Goal: Transaction & Acquisition: Register for event/course

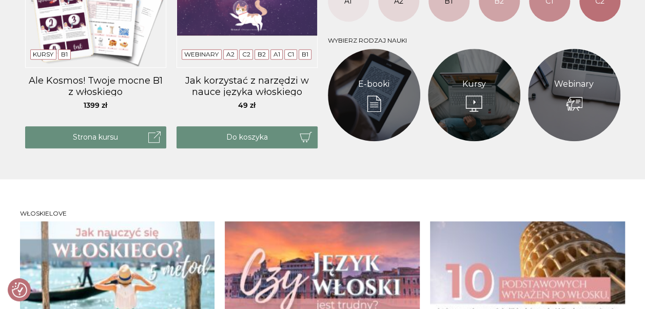
scroll to position [519, 0]
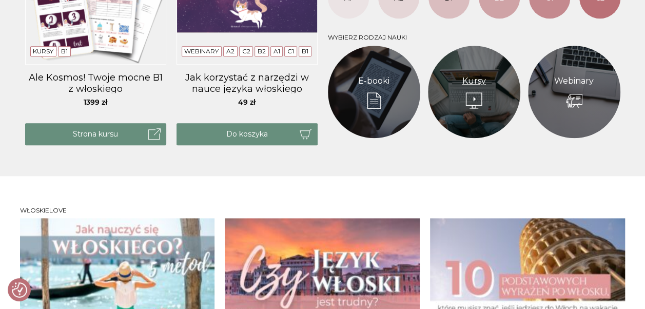
click at [486, 83] on link "Kursy" at bounding box center [474, 81] width 24 height 12
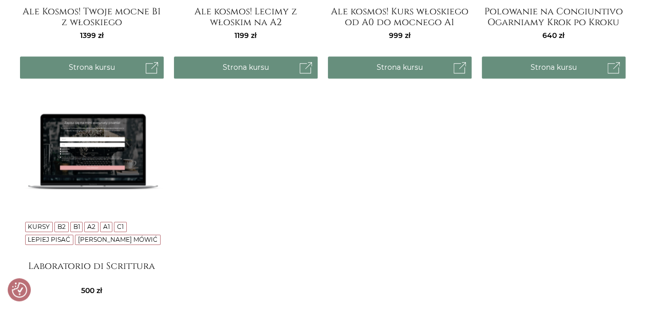
scroll to position [380, 0]
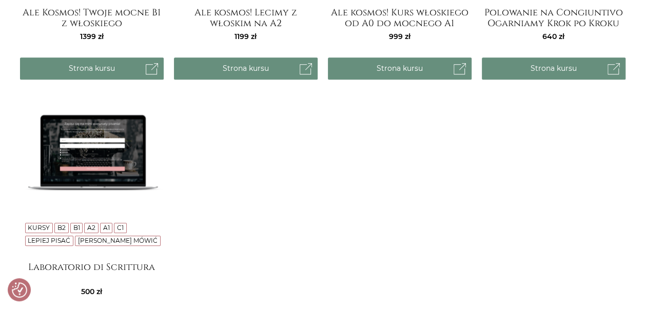
click at [113, 151] on img at bounding box center [92, 182] width 144 height 144
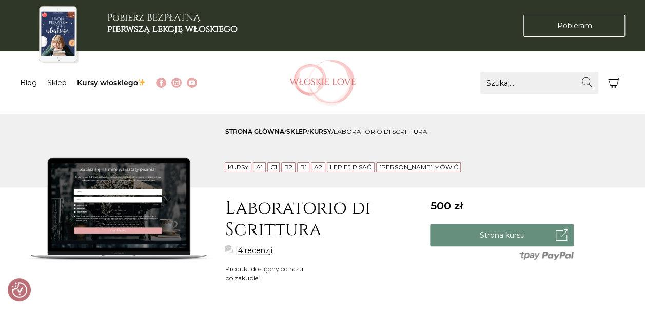
click at [265, 248] on link "4 recenzji" at bounding box center [255, 250] width 34 height 11
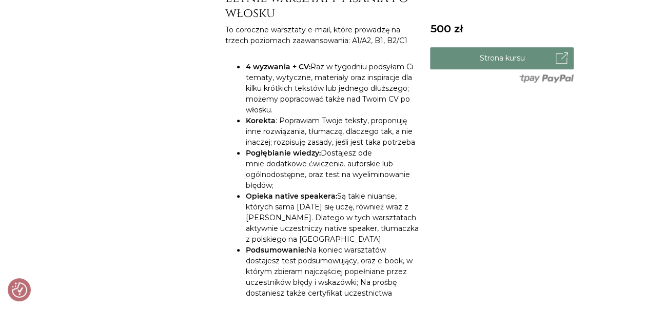
scroll to position [345, 0]
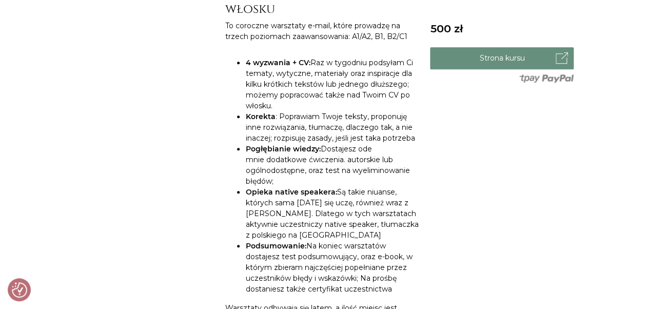
drag, startPoint x: 639, startPoint y: 85, endPoint x: 652, endPoint y: 93, distance: 14.5
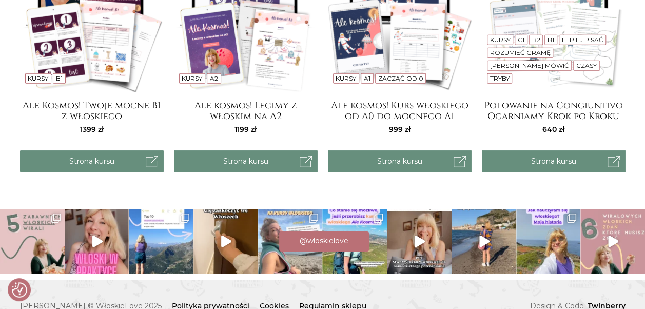
scroll to position [1494, 0]
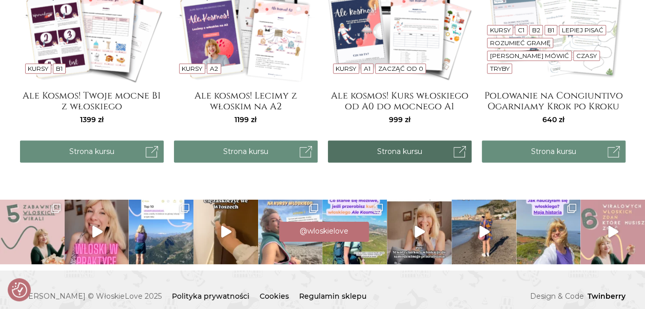
click at [420, 141] on link "Strona kursu" at bounding box center [400, 152] width 144 height 22
